Goal: Task Accomplishment & Management: Complete application form

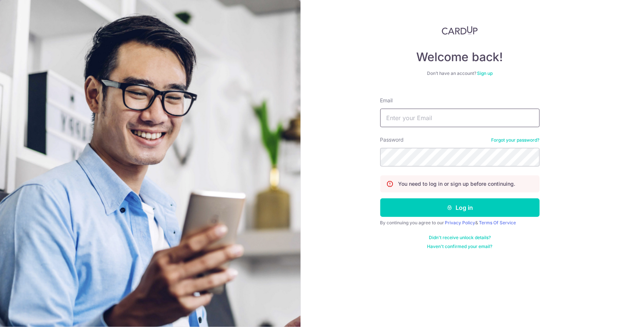
type input "wong.yun.long@gmail.com"
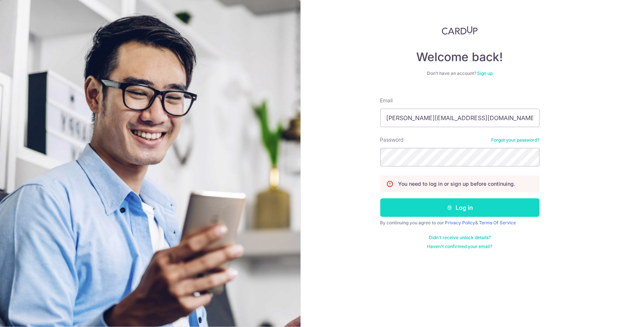
click at [436, 204] on button "Log in" at bounding box center [459, 207] width 159 height 19
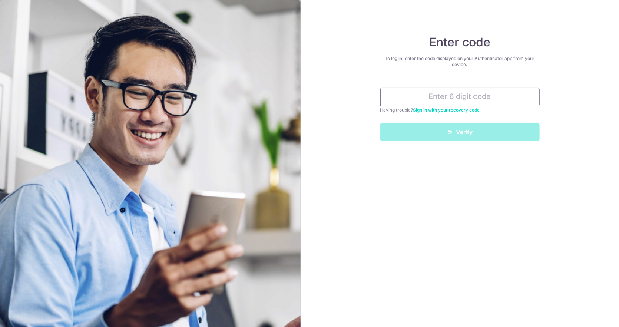
click at [447, 97] on input "text" at bounding box center [459, 97] width 159 height 19
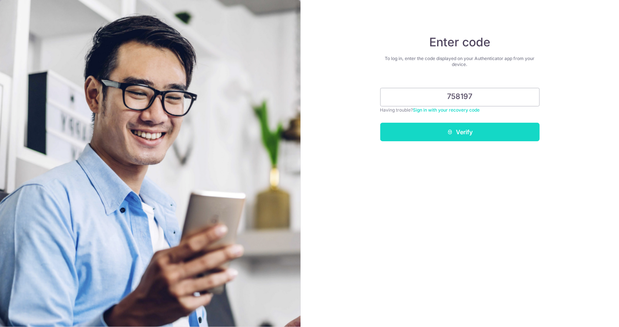
type input "758197"
click at [458, 128] on button "Verify" at bounding box center [459, 132] width 159 height 19
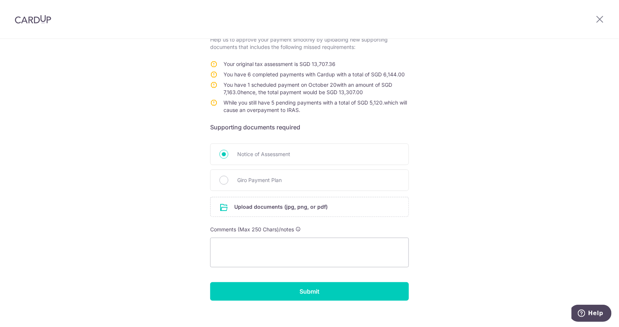
scroll to position [136, 0]
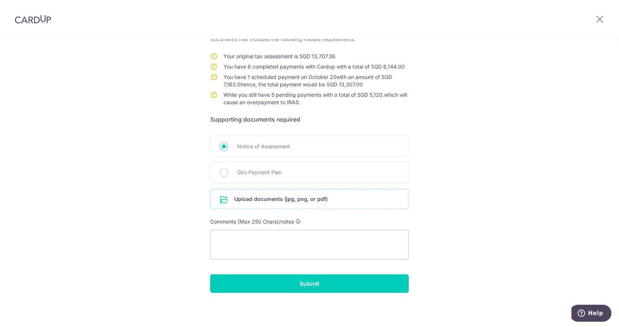
click at [269, 197] on input "file" at bounding box center [309, 198] width 198 height 19
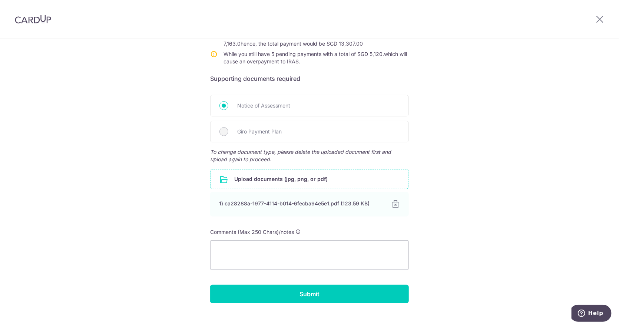
scroll to position [187, 0]
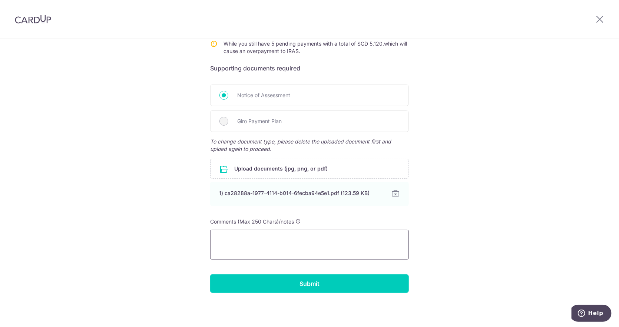
click at [254, 237] on textarea at bounding box center [309, 245] width 199 height 30
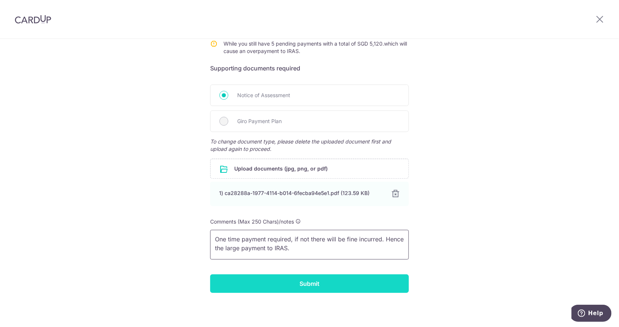
type textarea "One time payment required, if not there will be fine incurred. Hence the large …"
click at [314, 279] on input "Submit" at bounding box center [309, 283] width 199 height 19
